Goal: Navigation & Orientation: Find specific page/section

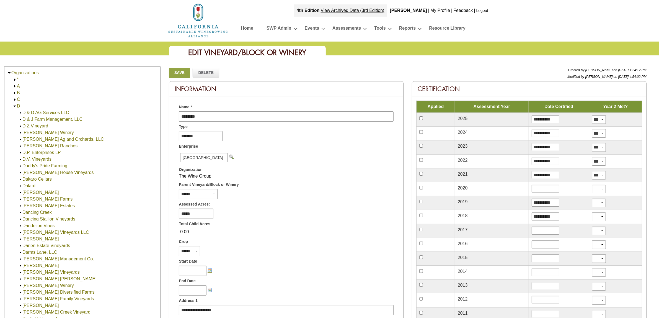
scroll to position [242, 0]
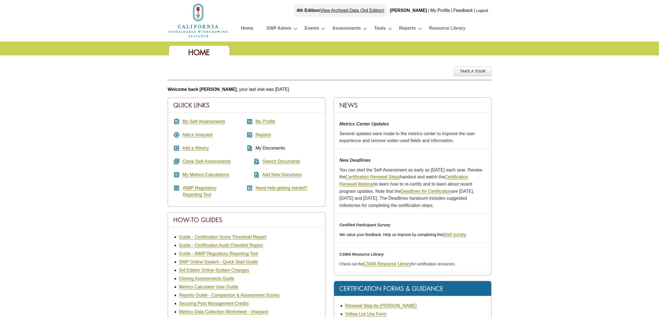
click at [103, 32] on div "4th Edition | View Archived Data (3rd Edition) [PERSON_NAME] | My Profile | Fee…" at bounding box center [329, 21] width 659 height 42
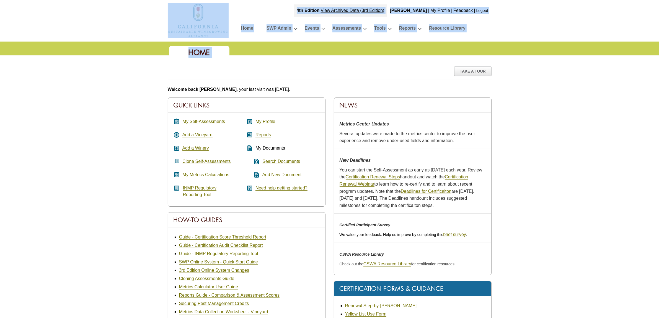
drag, startPoint x: 103, startPoint y: 32, endPoint x: 103, endPoint y: 71, distance: 39.6
click at [103, 71] on div "Welcome to: Sustainable Winegrowing Program 4th Edition View Archived Data (3rd…" at bounding box center [329, 269] width 659 height 538
click at [103, 71] on div "Take A Tour Welcome back [PERSON_NAME] , your last visit was [DATE]. Quick Link…" at bounding box center [329, 296] width 659 height 482
drag, startPoint x: 122, startPoint y: 39, endPoint x: 120, endPoint y: 71, distance: 31.6
click at [120, 71] on div "Welcome to: Sustainable Winegrowing Program 4th Edition View Archived Data (3rd…" at bounding box center [329, 269] width 659 height 538
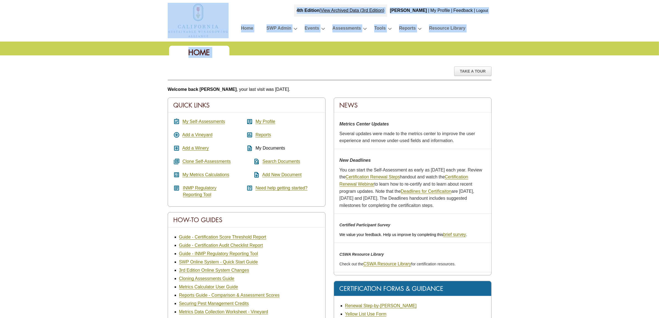
click at [120, 71] on div "Take A Tour Welcome back Roy , your last visit was today. Quick Links assignmen…" at bounding box center [329, 296] width 659 height 482
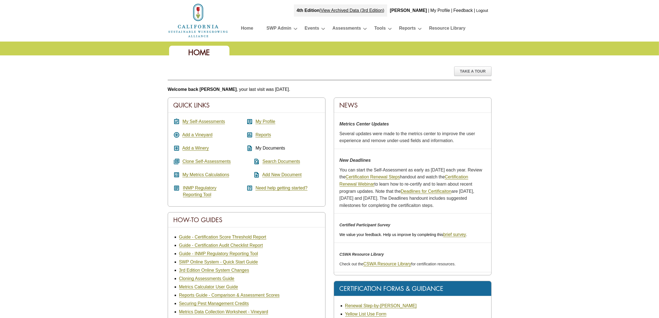
click at [114, 98] on div "Take A Tour Welcome back Roy , your last visit was today. Quick Links assignmen…" at bounding box center [329, 296] width 659 height 482
